Goal: Task Accomplishment & Management: Manage account settings

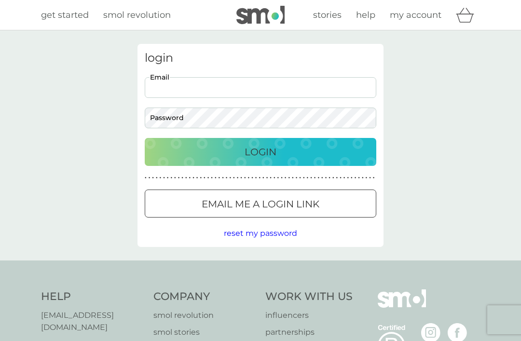
click at [222, 94] on input "Email" at bounding box center [261, 87] width 232 height 21
type input "[EMAIL_ADDRESS][DOMAIN_NAME]"
click at [261, 152] on button "Login" at bounding box center [261, 152] width 232 height 28
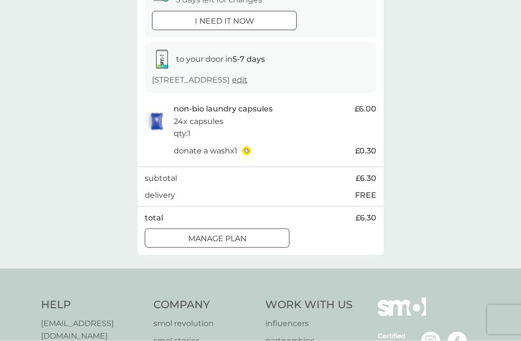
scroll to position [123, 0]
click at [241, 240] on p "Manage plan" at bounding box center [217, 238] width 58 height 13
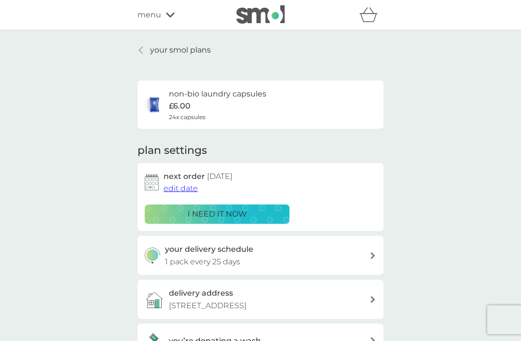
click at [182, 185] on span "edit date" at bounding box center [181, 188] width 34 height 9
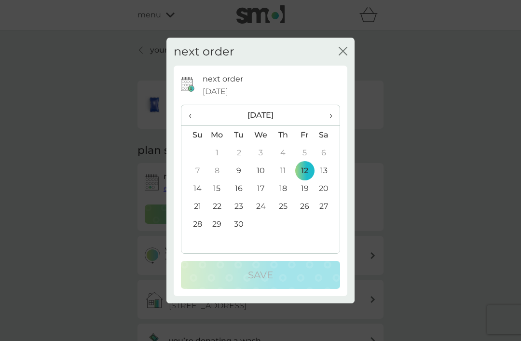
click at [328, 125] on span "›" at bounding box center [328, 115] width 10 height 20
click at [200, 197] on td "12" at bounding box center [193, 189] width 25 height 18
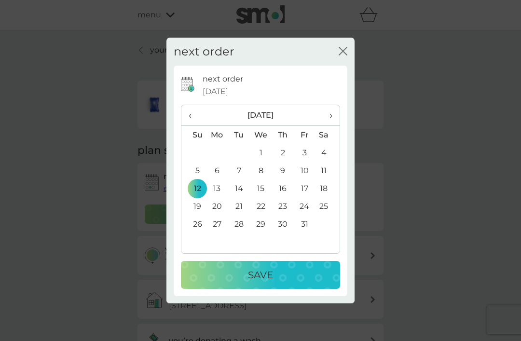
click at [219, 197] on td "13" at bounding box center [217, 189] width 22 height 18
click at [269, 283] on p "Save" at bounding box center [260, 274] width 25 height 15
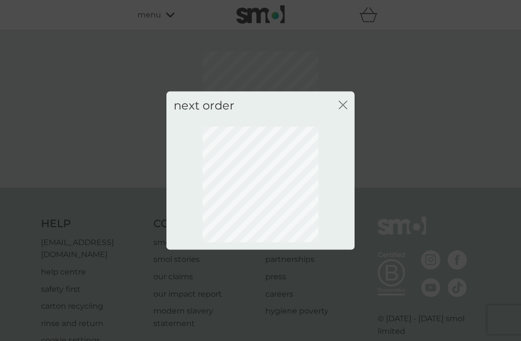
click at [346, 109] on icon "close" at bounding box center [343, 104] width 9 height 9
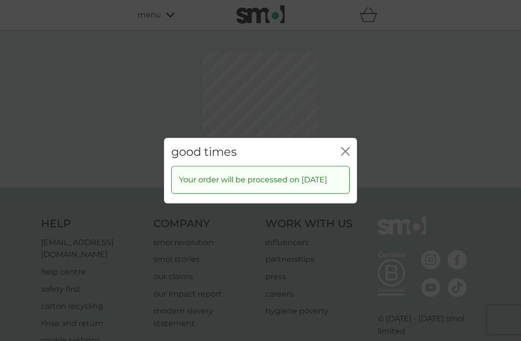
click at [344, 119] on div "good times close Your order will be processed on 13 Oct 2025" at bounding box center [260, 170] width 521 height 341
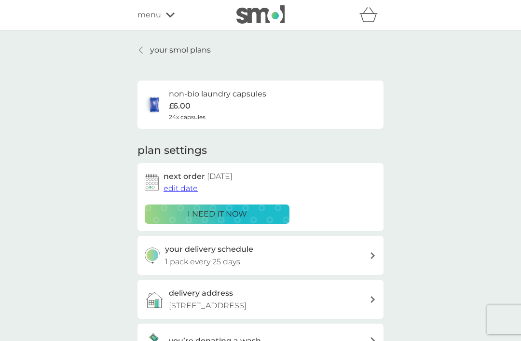
click at [417, 161] on div "your smol plans non-bio laundry capsules £6.00 24x capsules plan settings next …" at bounding box center [260, 231] width 521 height 402
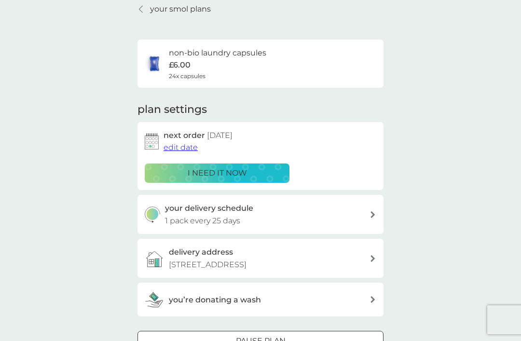
scroll to position [41, 0]
